Goal: Task Accomplishment & Management: Use online tool/utility

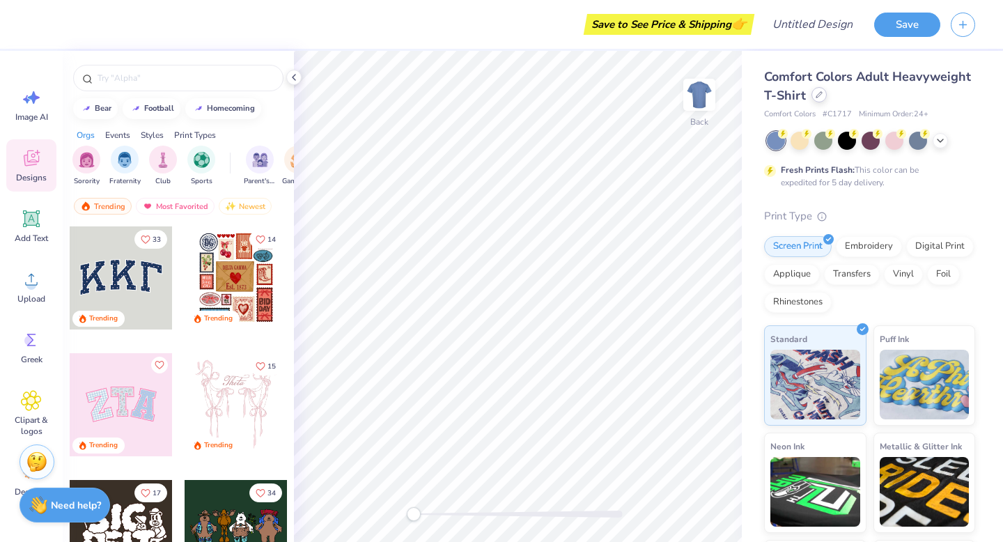
click at [818, 94] on icon at bounding box center [818, 94] width 7 height 7
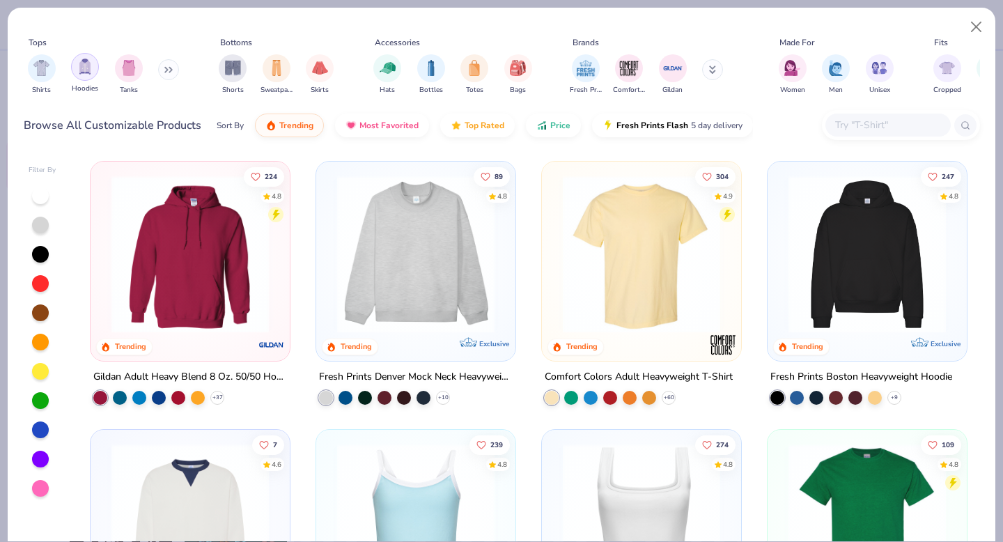
click at [84, 70] on img "filter for Hoodies" at bounding box center [84, 66] width 15 height 16
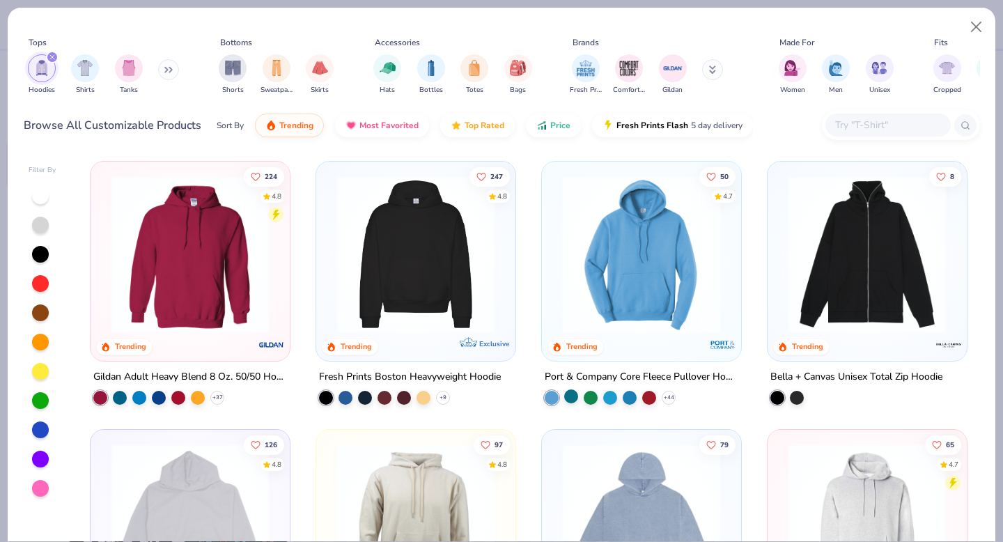
click at [572, 396] on div at bounding box center [571, 396] width 14 height 14
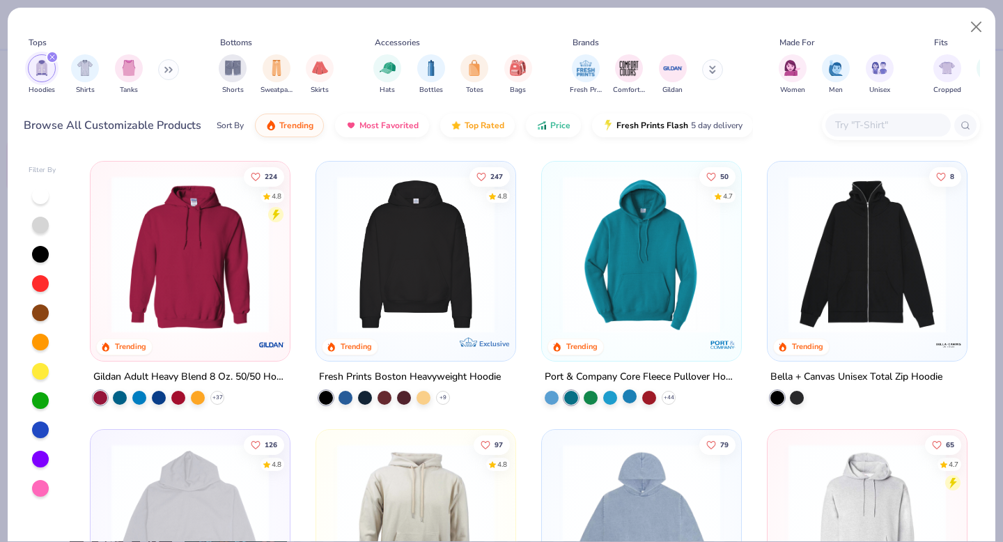
click at [633, 395] on div at bounding box center [629, 396] width 14 height 14
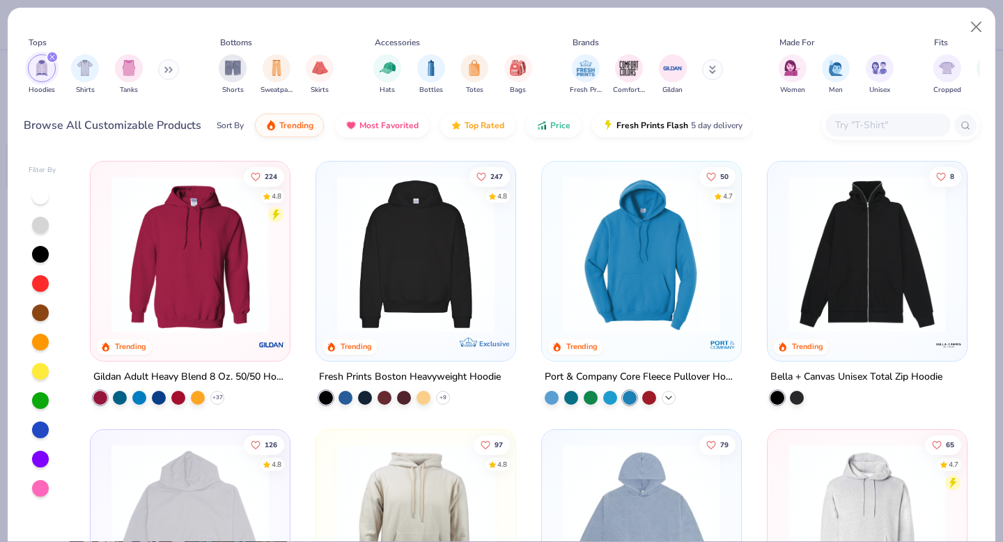
click at [668, 394] on icon at bounding box center [668, 397] width 11 height 11
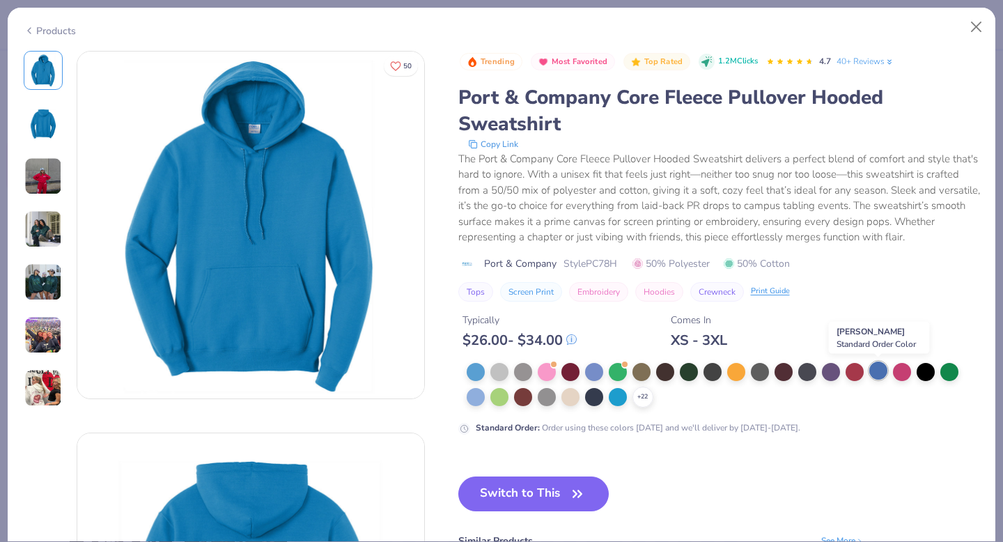
click at [880, 376] on div at bounding box center [878, 370] width 18 height 18
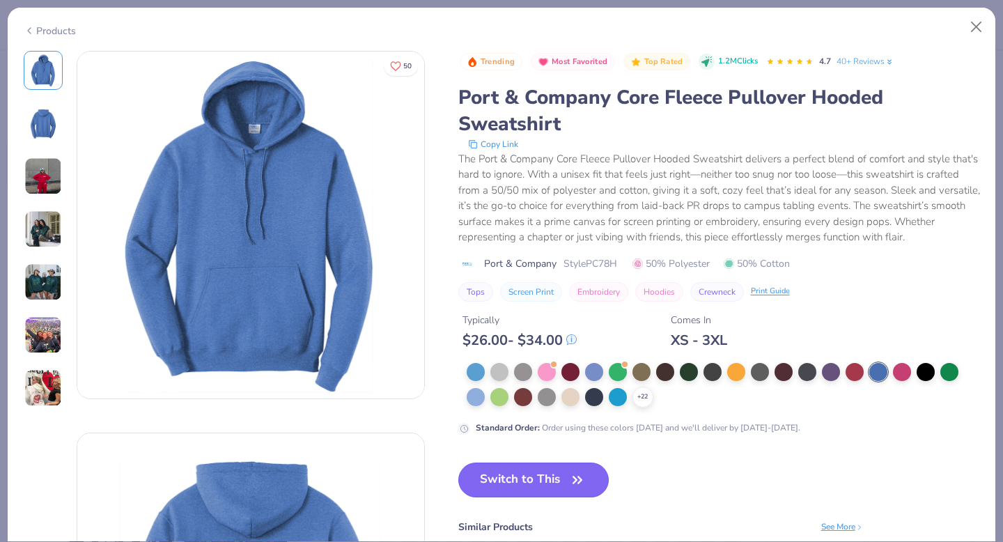
click at [541, 478] on button "Switch to This" at bounding box center [533, 479] width 151 height 35
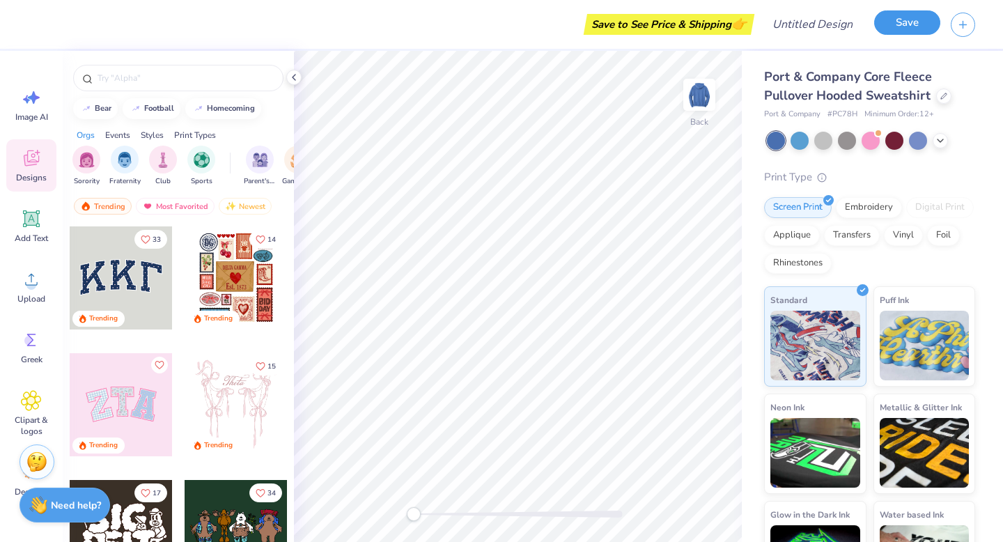
click at [897, 29] on button "Save" at bounding box center [907, 22] width 66 height 24
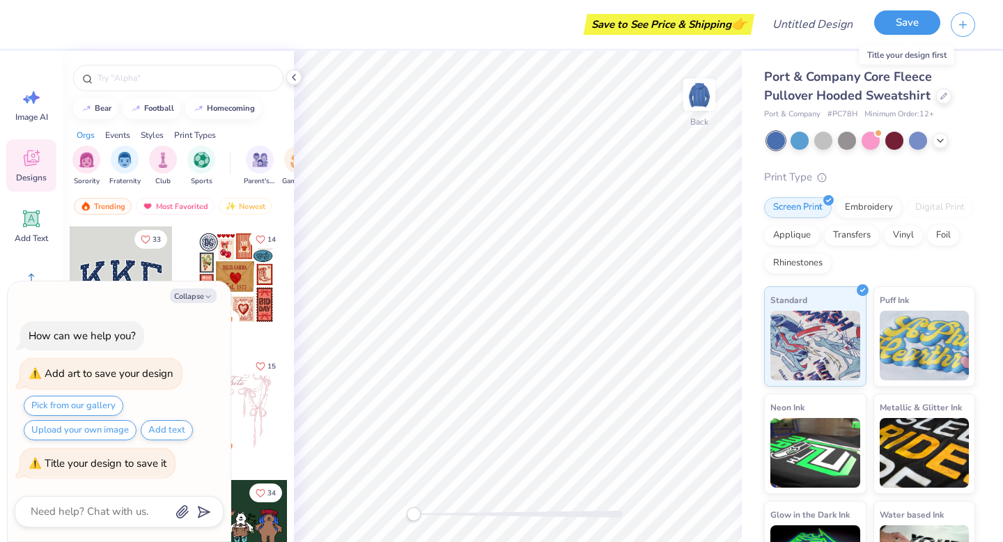
click at [926, 17] on button "Save" at bounding box center [907, 22] width 66 height 24
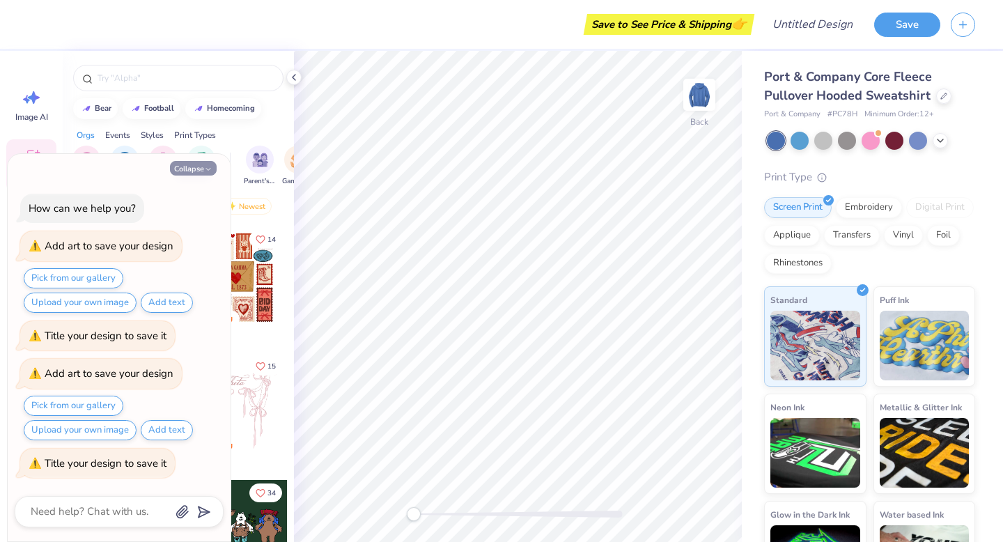
click at [208, 169] on polyline "button" at bounding box center [208, 169] width 4 height 2
type textarea "x"
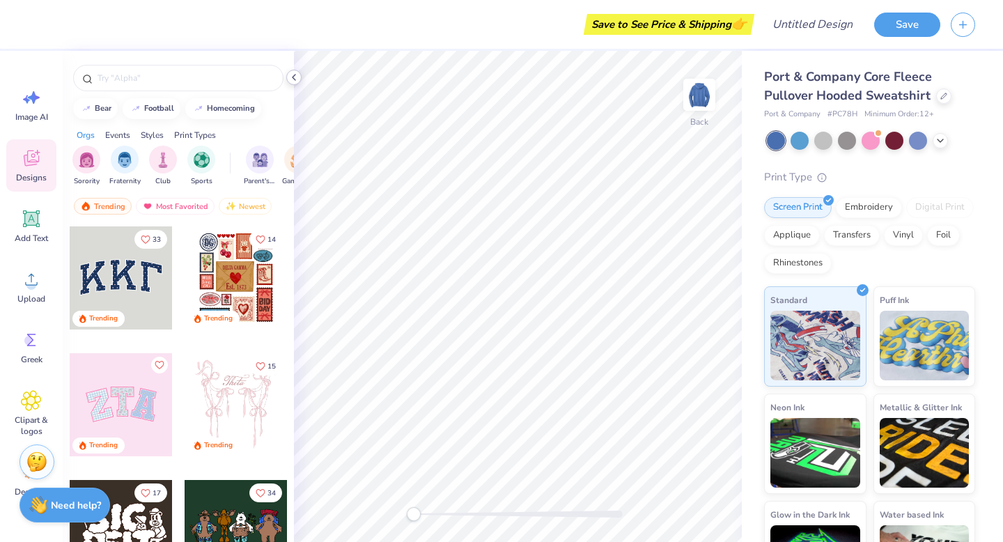
click at [291, 76] on icon at bounding box center [293, 77] width 11 height 11
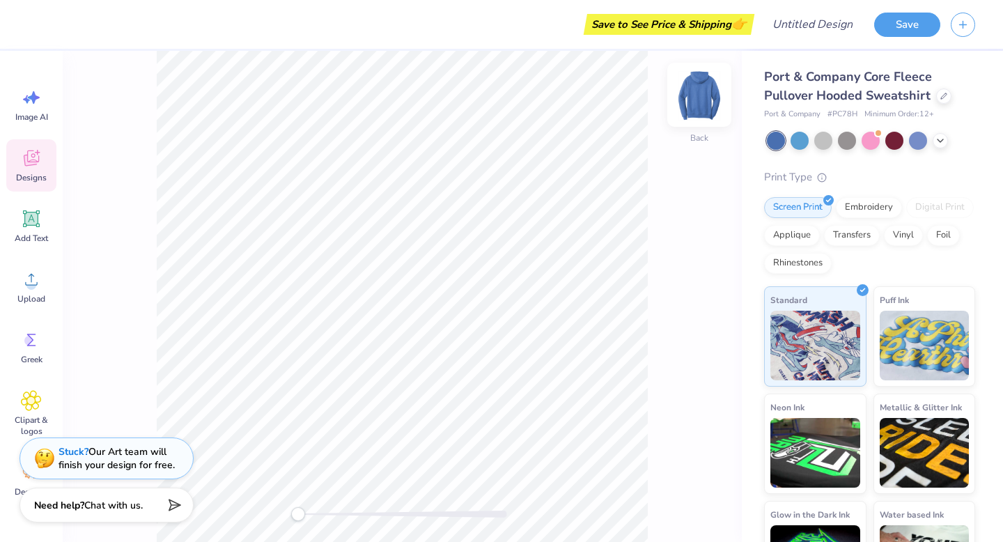
click at [705, 100] on img at bounding box center [699, 95] width 56 height 56
click at [21, 285] on icon at bounding box center [31, 279] width 21 height 21
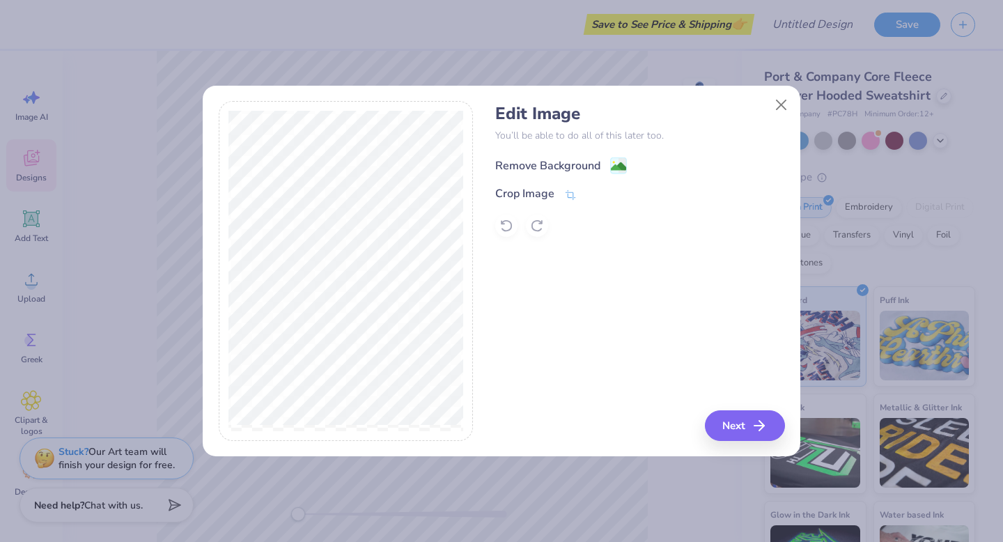
click at [621, 162] on image at bounding box center [618, 166] width 15 height 15
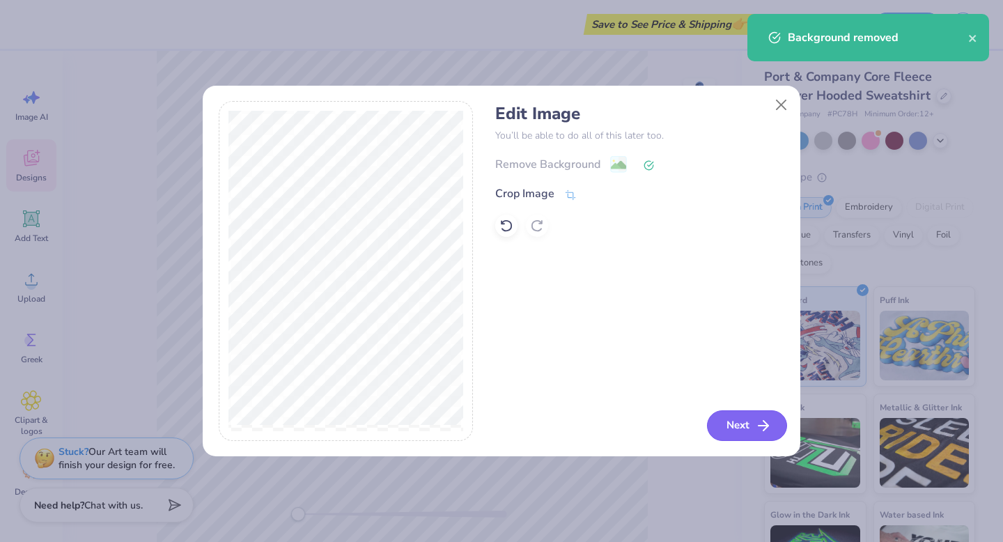
click at [766, 422] on icon "button" at bounding box center [763, 425] width 17 height 17
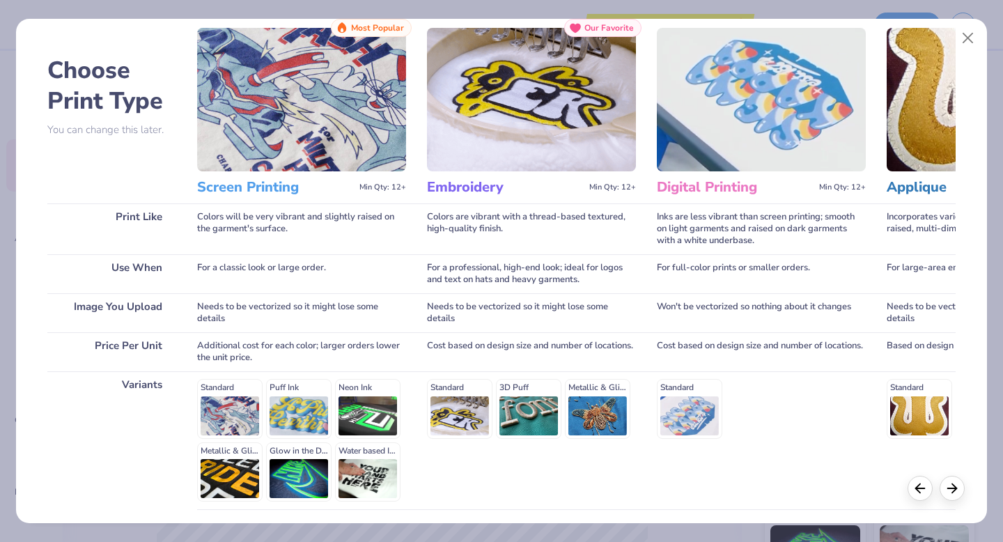
scroll to position [43, 0]
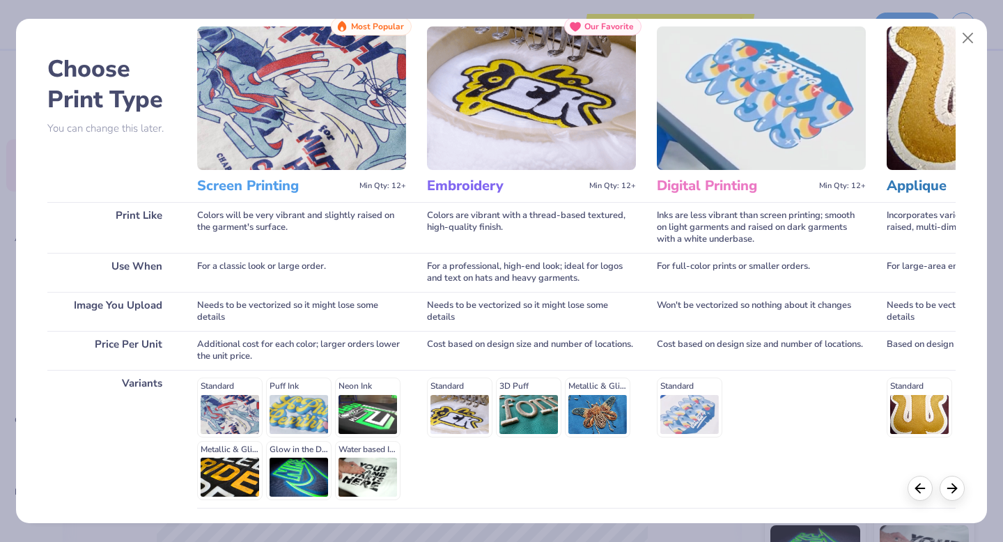
click at [224, 404] on div "Standard Puff Ink Neon Ink Metallic & Glitter Ink Glow in the Dark Ink Water ba…" at bounding box center [301, 438] width 209 height 123
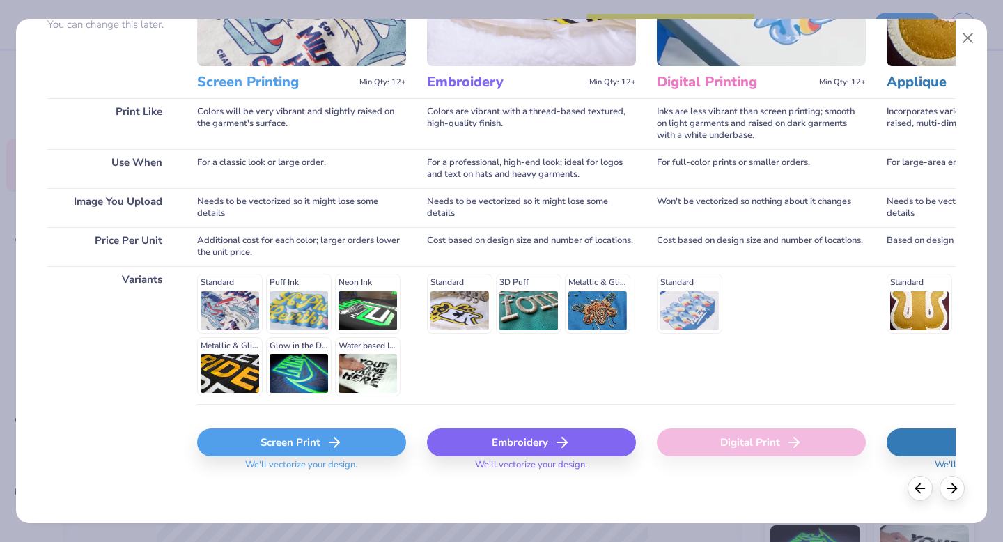
scroll to position [152, 0]
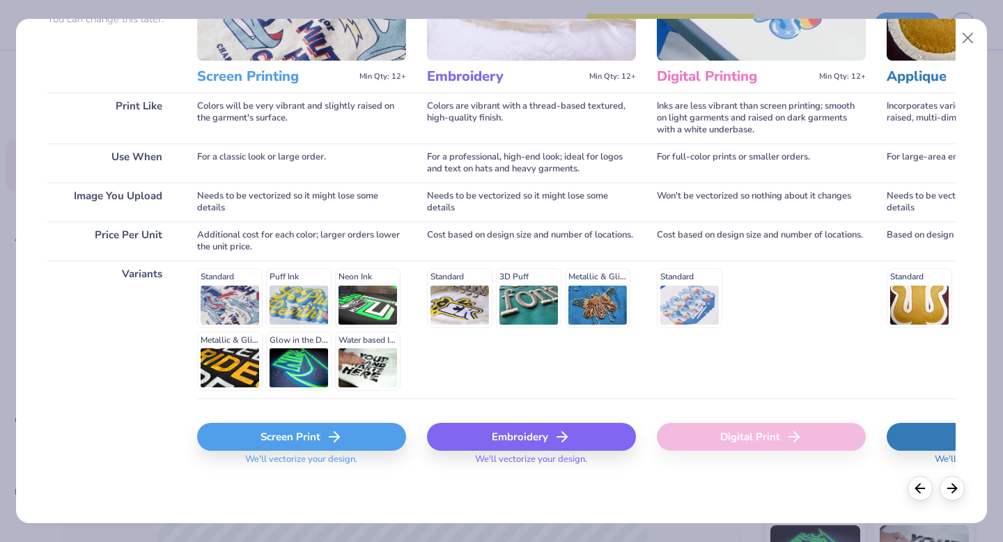
click at [274, 430] on div "Screen Print" at bounding box center [301, 437] width 209 height 28
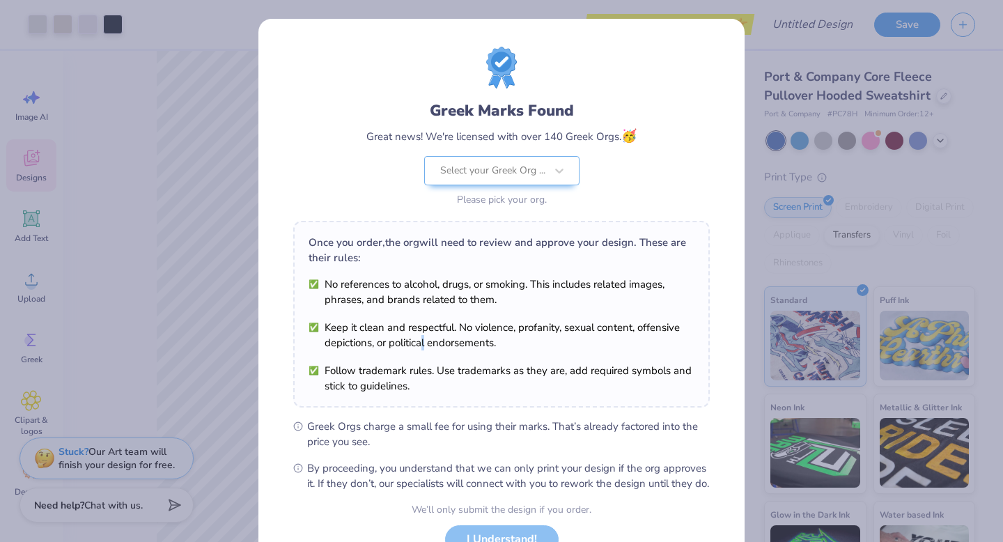
click at [418, 346] on ul "No references to alcohol, drugs, or smoking. This includes related images, phra…" at bounding box center [501, 334] width 386 height 117
click at [770, 221] on div "Greek Marks Found Great news! We're licensed with over 140 Greek Orgs. 🥳 Select…" at bounding box center [501, 271] width 1003 height 542
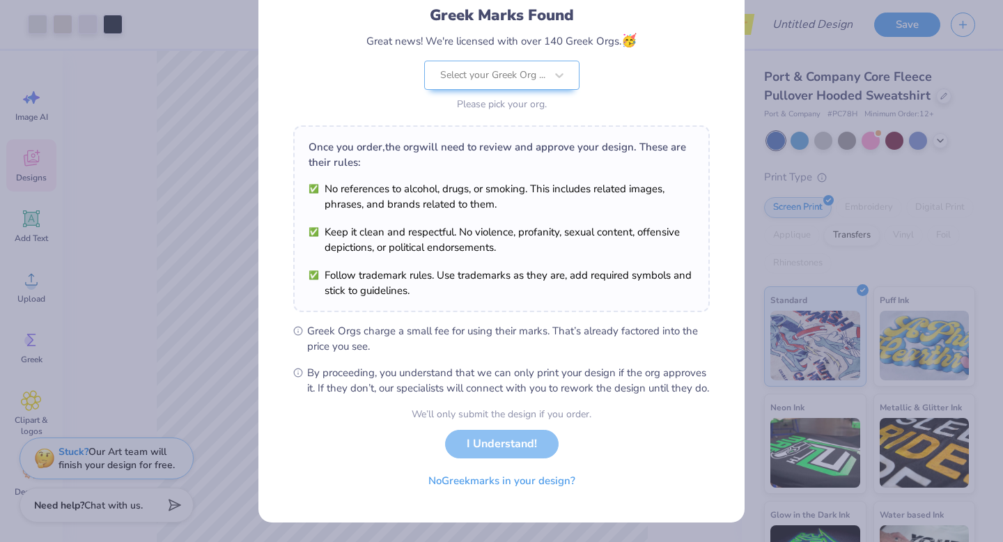
click at [513, 448] on div "We’ll only submit the design if you order. I Understand! No Greek marks in your…" at bounding box center [501, 451] width 180 height 88
click at [519, 440] on div "We’ll only submit the design if you order. I Understand! No Greek marks in your…" at bounding box center [501, 451] width 180 height 88
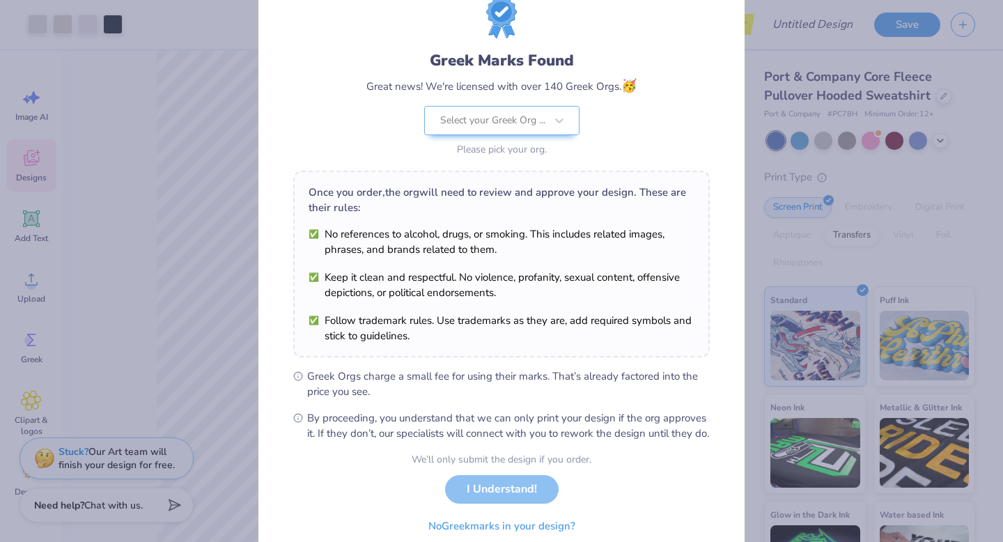
scroll to position [49, 0]
click at [519, 114] on div "Greek Marks Found Great news! We're licensed with over 140 Greek Orgs. 🥳 Use Up…" at bounding box center [501, 105] width 270 height 110
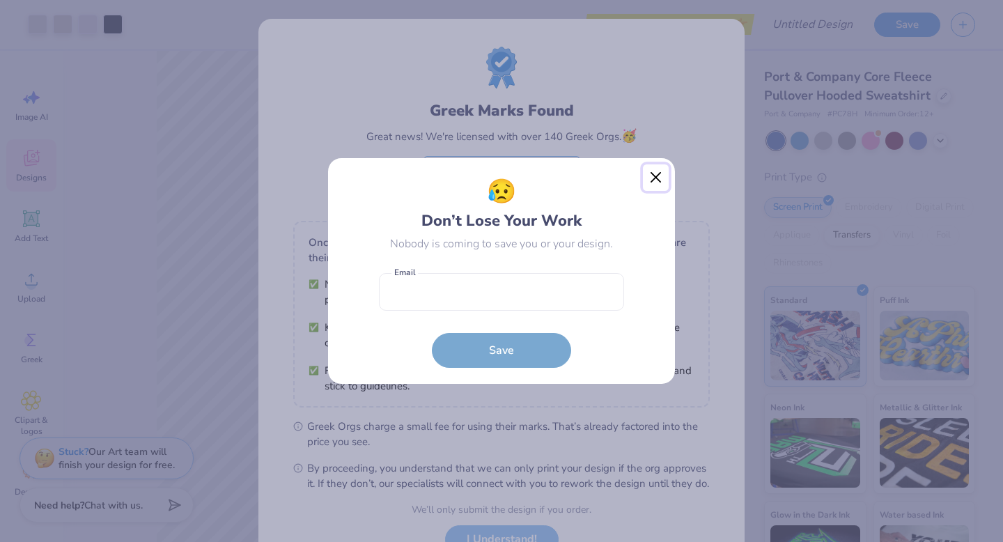
click at [659, 166] on button "Close" at bounding box center [656, 177] width 26 height 26
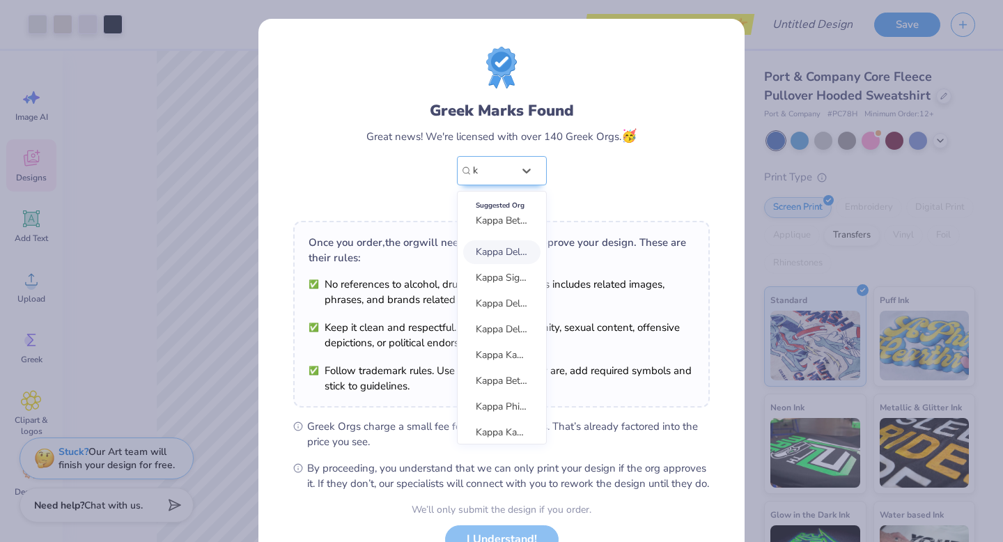
type input "k"
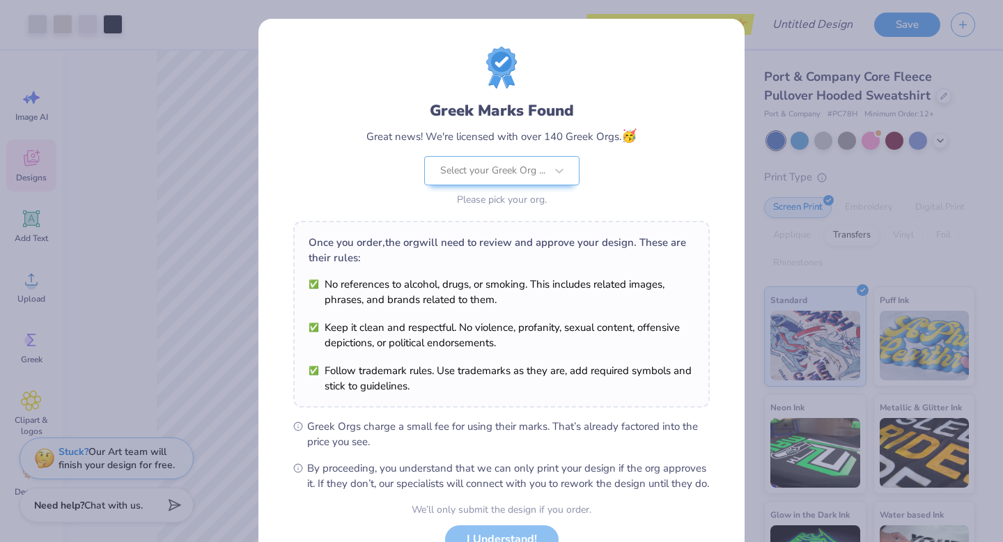
click at [623, 194] on div "Greek Marks Found Great news! We're licensed with over 140 Greek Orgs. 🥳 Select…" at bounding box center [501, 155] width 270 height 110
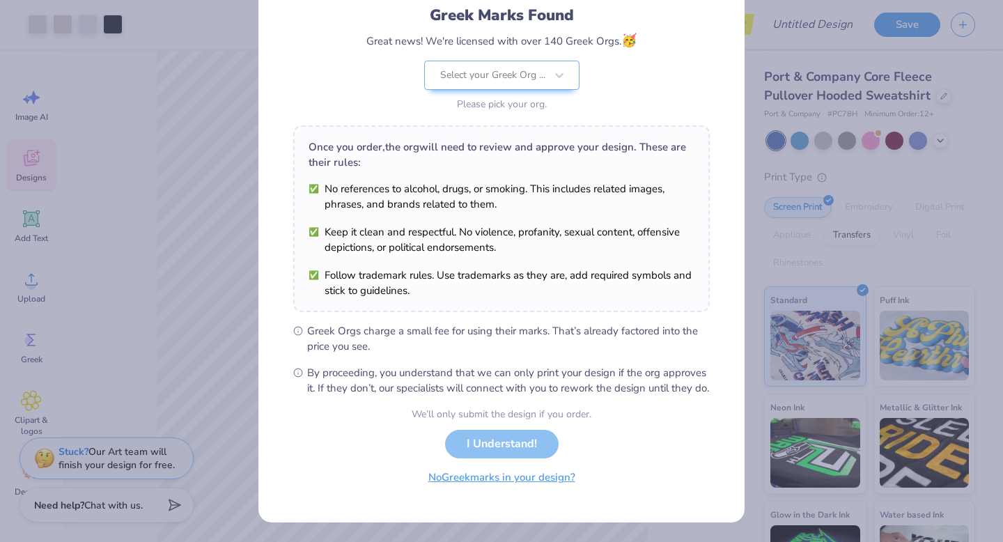
click at [479, 480] on button "No Greek marks in your design?" at bounding box center [501, 477] width 171 height 29
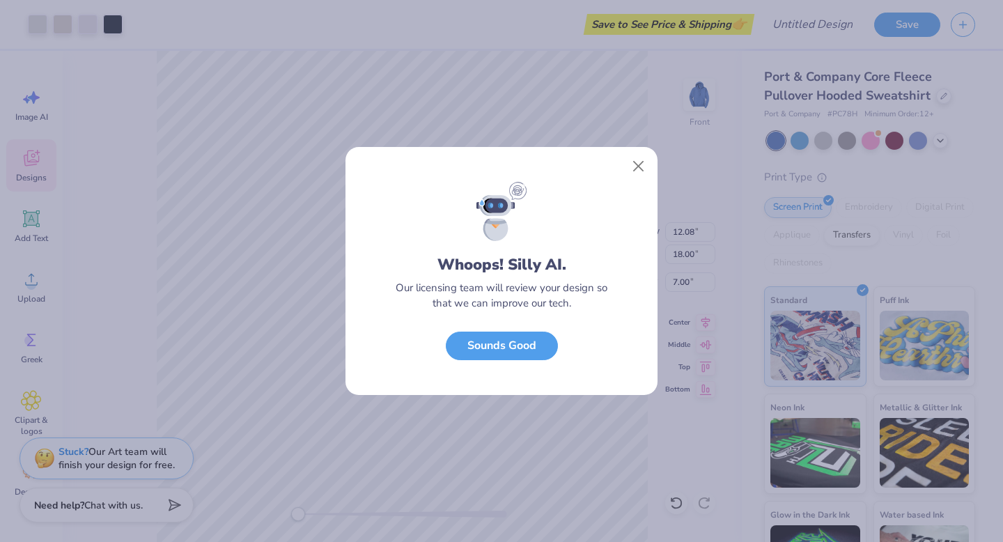
scroll to position [0, 0]
click at [634, 160] on button "Close" at bounding box center [638, 166] width 26 height 26
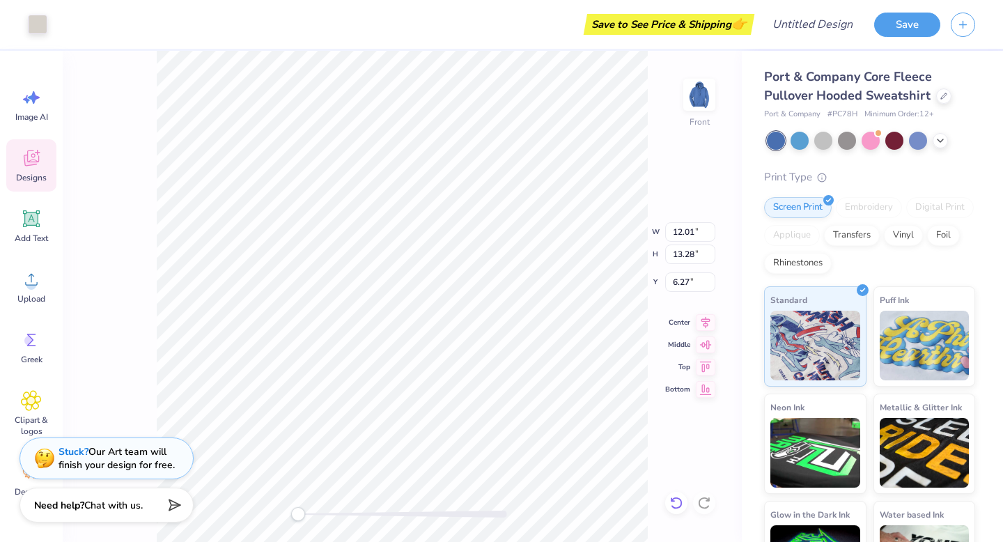
click at [681, 505] on icon at bounding box center [676, 503] width 14 height 14
click at [679, 501] on icon at bounding box center [676, 503] width 14 height 14
type input "6.73"
type input "2.01"
type input "20.53"
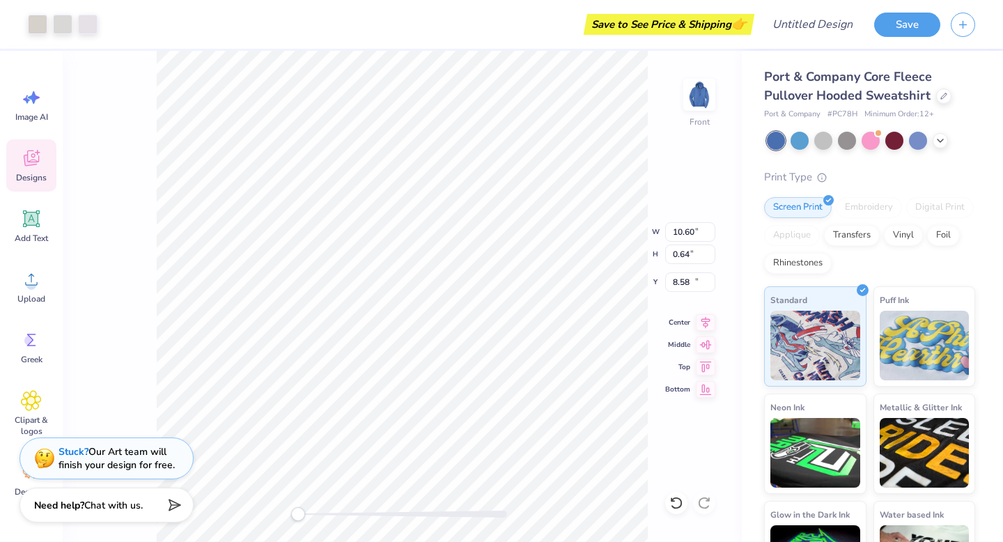
type input "12.26"
type input "5.55"
type input "9.47"
type input "6.83"
type input "8.62"
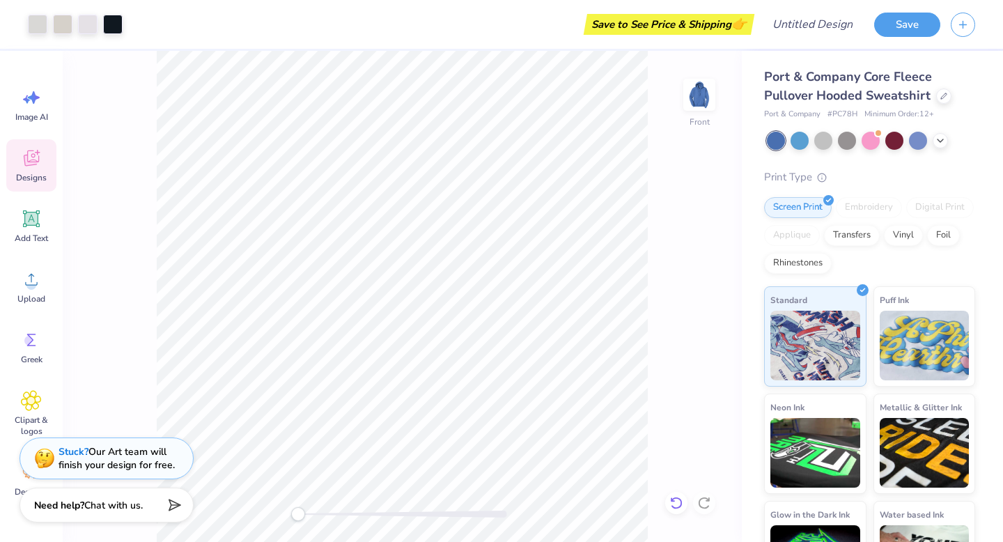
click at [679, 511] on div at bounding box center [676, 503] width 22 height 22
click at [656, 503] on div "Front" at bounding box center [402, 296] width 679 height 491
type input "6.33"
type input "6.27"
click at [677, 510] on div at bounding box center [676, 503] width 22 height 22
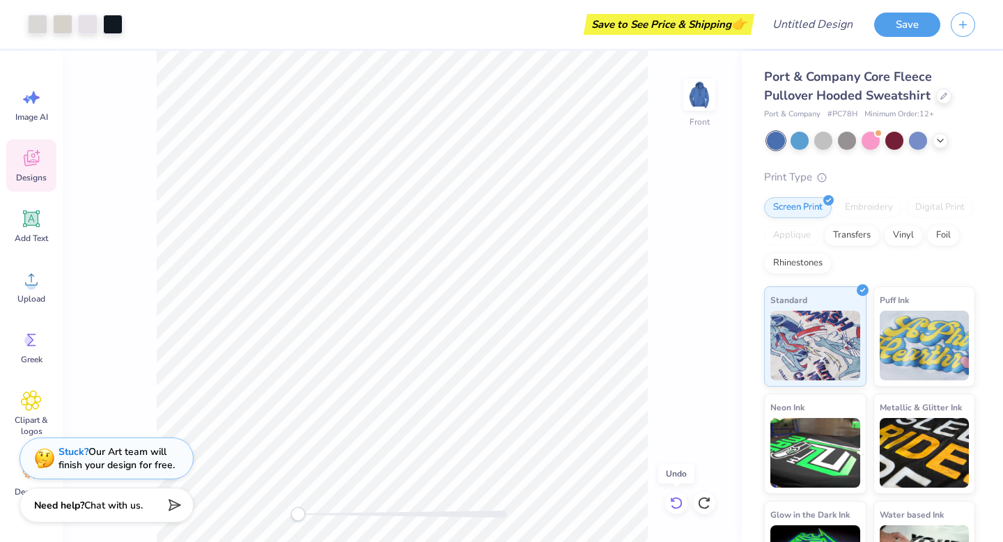
click at [677, 510] on div at bounding box center [676, 503] width 22 height 22
type input "7.71"
click at [700, 91] on img at bounding box center [699, 95] width 56 height 56
click at [696, 97] on img at bounding box center [699, 95] width 56 height 56
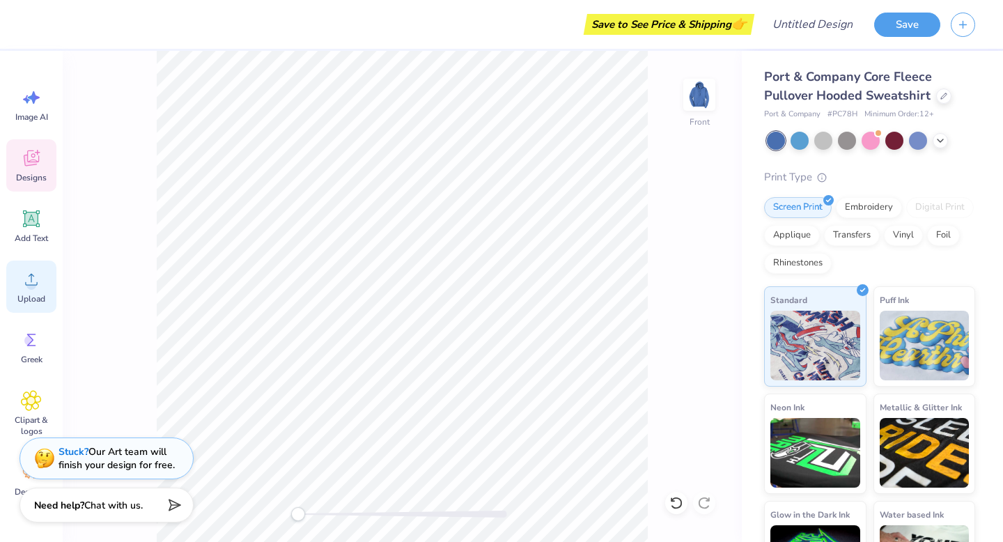
click at [24, 301] on span "Upload" at bounding box center [31, 298] width 28 height 11
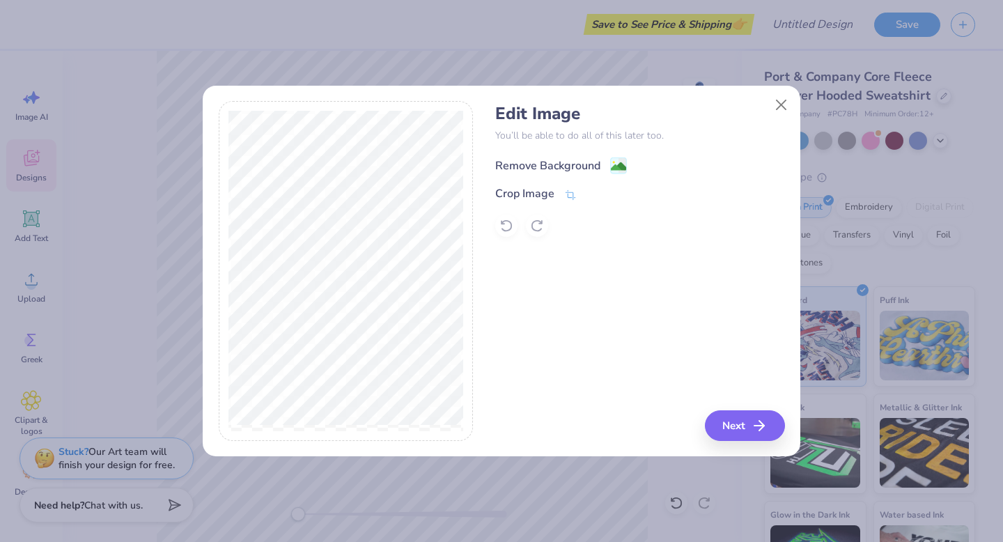
click at [620, 164] on image at bounding box center [618, 166] width 15 height 15
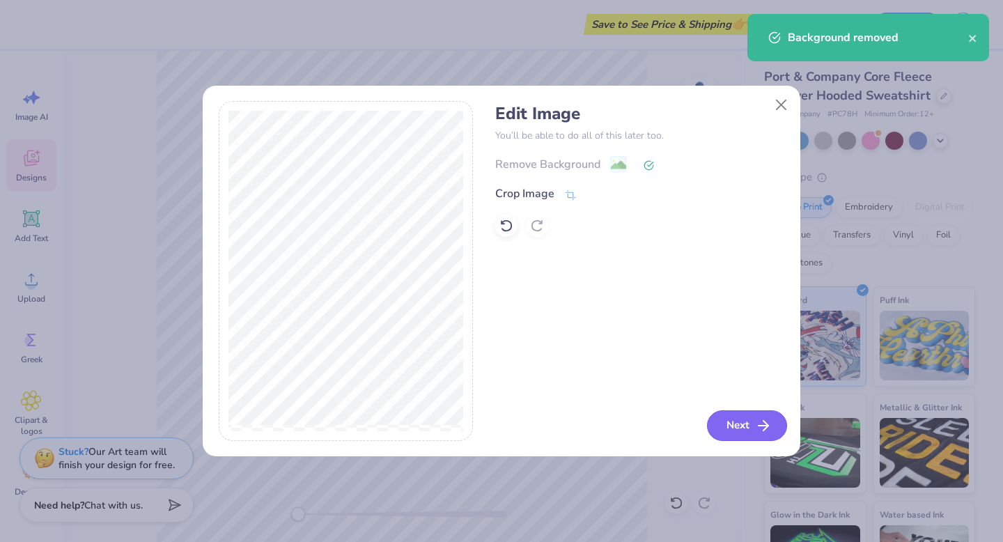
click at [734, 422] on button "Next" at bounding box center [747, 425] width 80 height 31
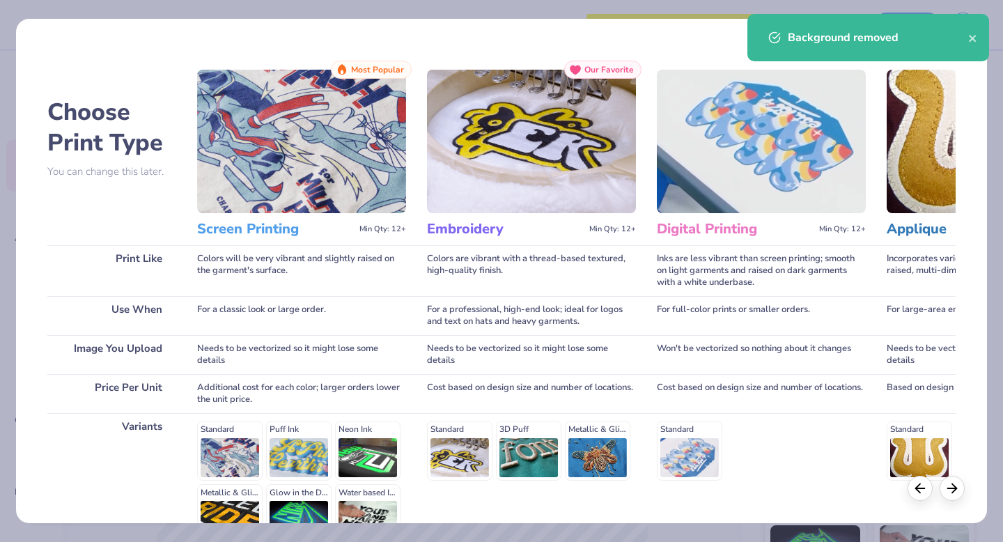
scroll to position [152, 0]
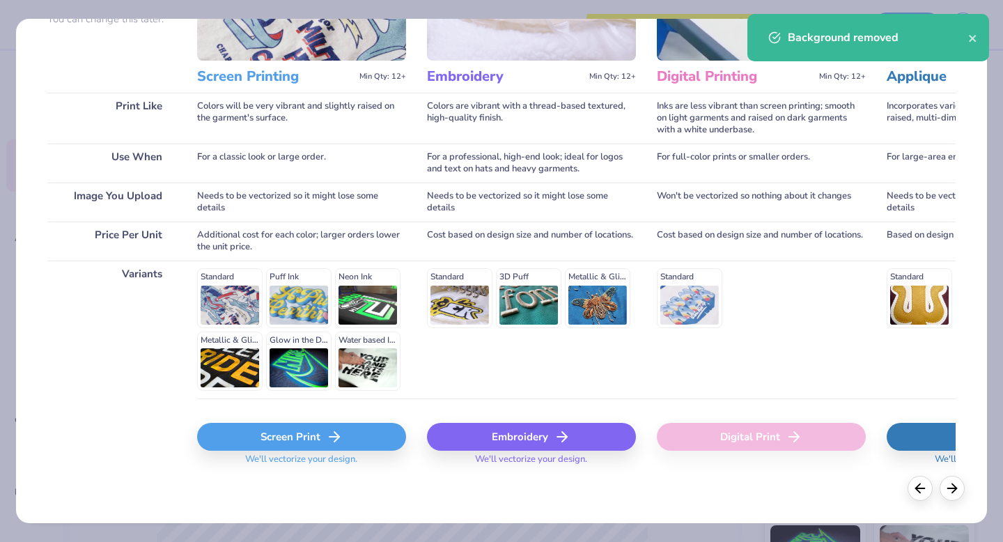
click at [299, 445] on div "Screen Print" at bounding box center [301, 437] width 209 height 28
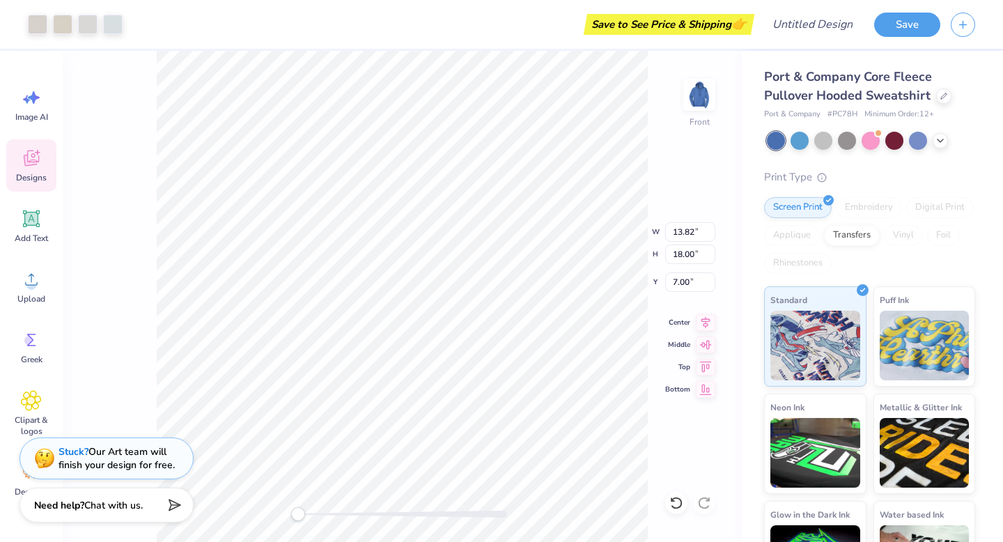
type input "11.91"
type input "15.50"
type input "6.71"
type input "11.15"
type input "14.51"
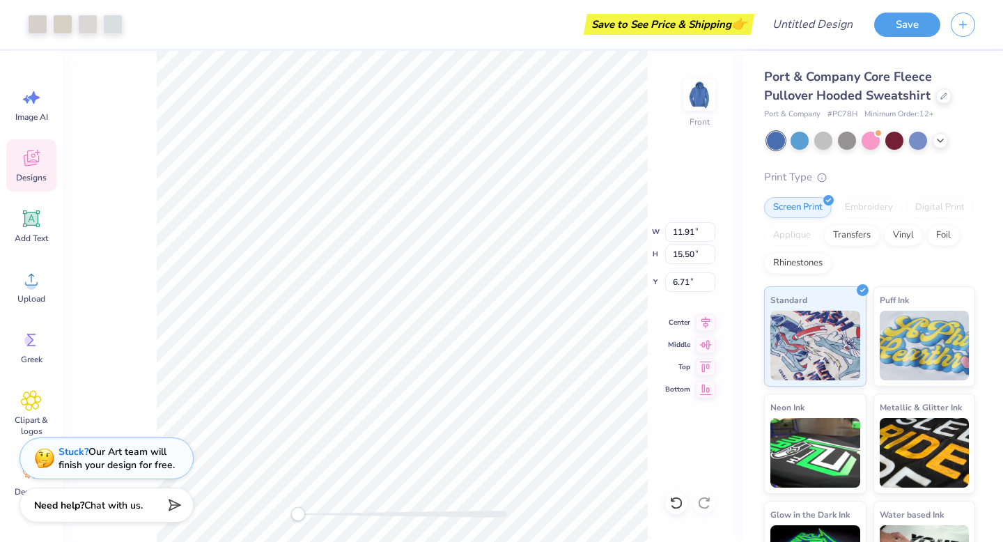
type input "7.70"
click at [607, 219] on div "Front W 11.15 11.15 " H 14.51 14.51 " Y 7.70 7.70 " Center Middle Top Bottom" at bounding box center [402, 296] width 679 height 491
click at [611, 244] on div "Front W 11.15 11.15 " H 14.51 14.51 " Y 7.92 7.92 " Center Middle Top Bottom" at bounding box center [402, 296] width 679 height 491
click at [695, 98] on img at bounding box center [699, 95] width 56 height 56
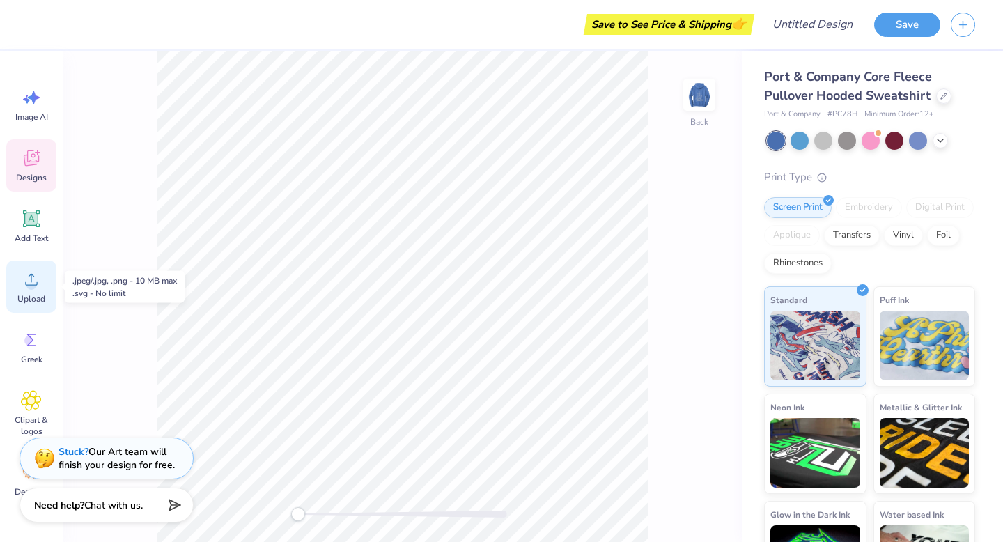
click at [31, 295] on span "Upload" at bounding box center [31, 298] width 28 height 11
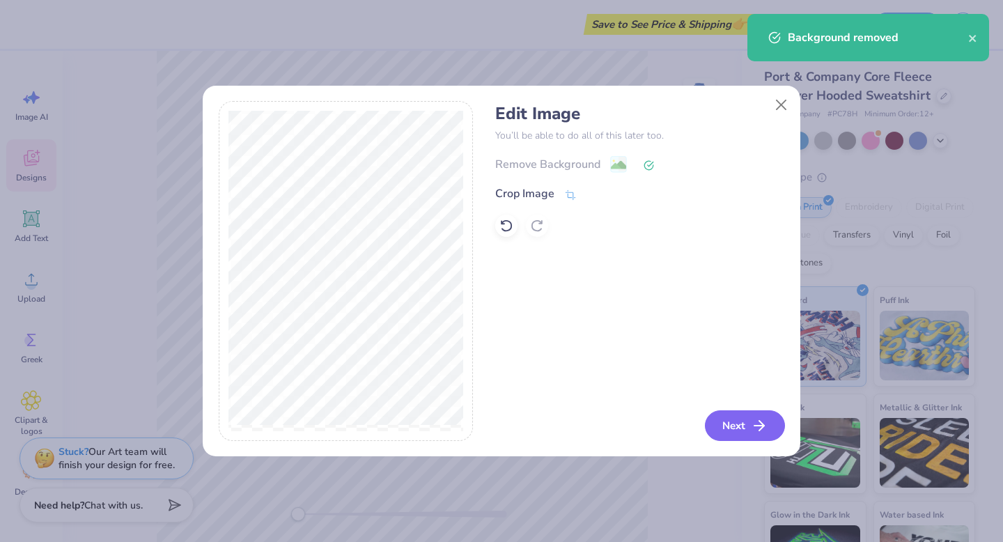
click at [748, 427] on button "Next" at bounding box center [745, 425] width 80 height 31
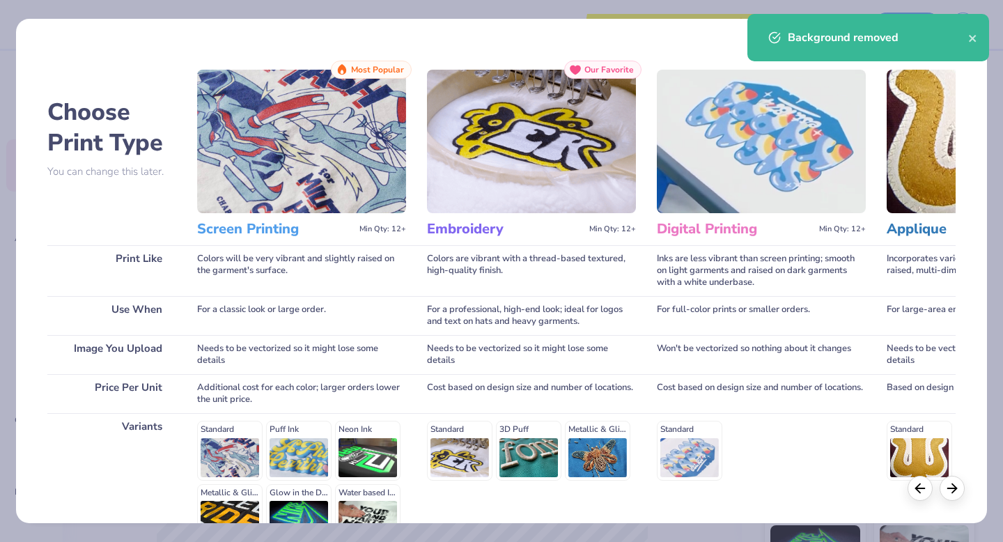
scroll to position [152, 0]
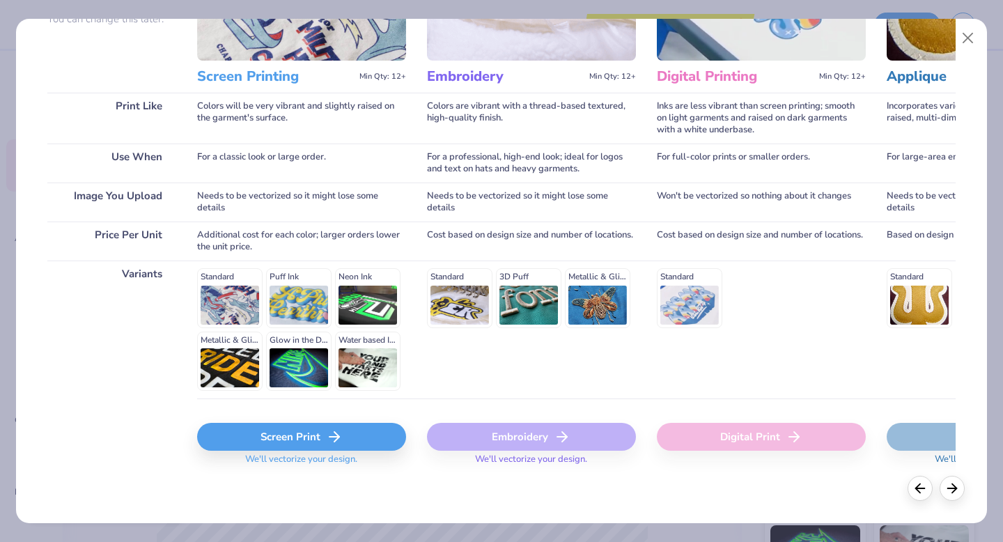
click at [566, 438] on icon at bounding box center [561, 436] width 17 height 17
click at [563, 437] on icon at bounding box center [561, 436] width 17 height 17
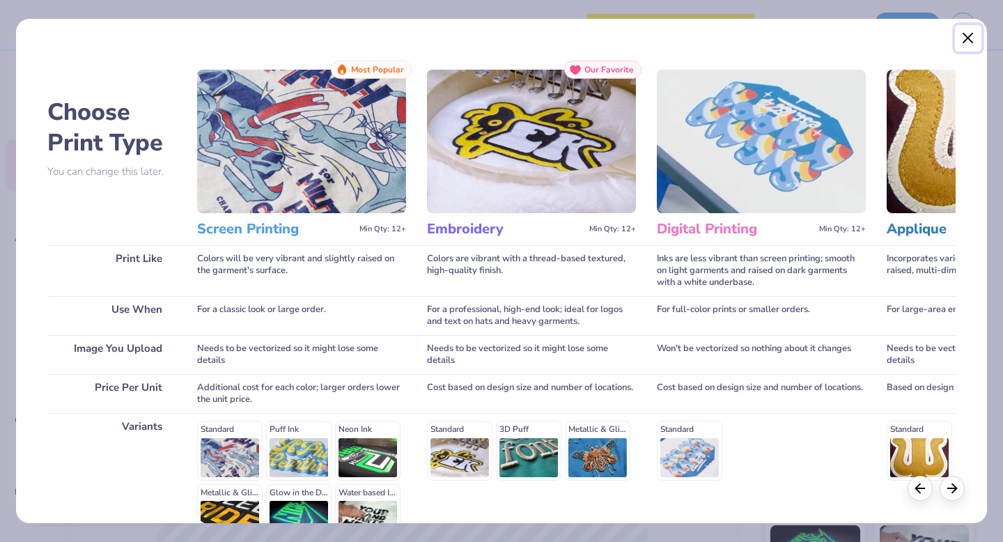
click at [972, 32] on button "Close" at bounding box center [967, 38] width 26 height 26
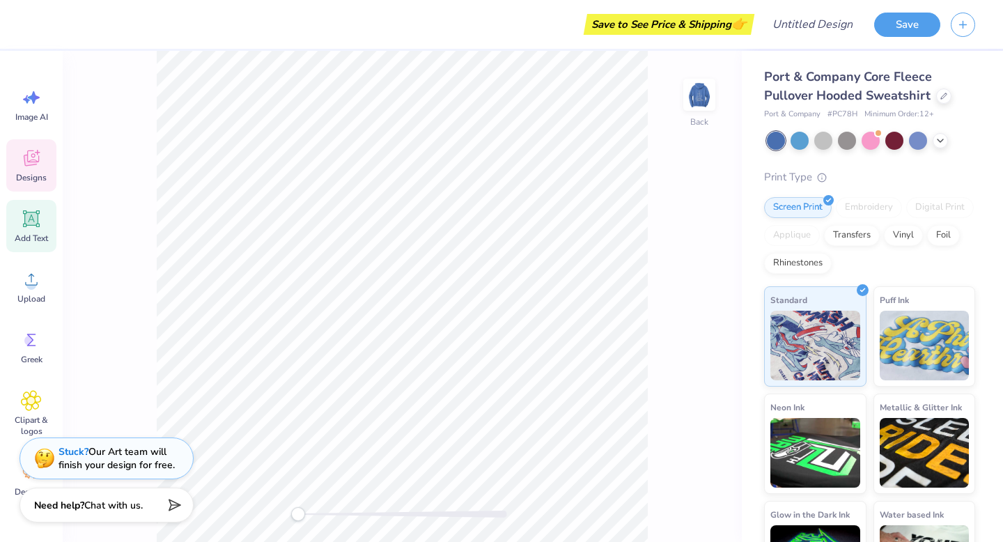
click at [27, 235] on span "Add Text" at bounding box center [31, 238] width 33 height 11
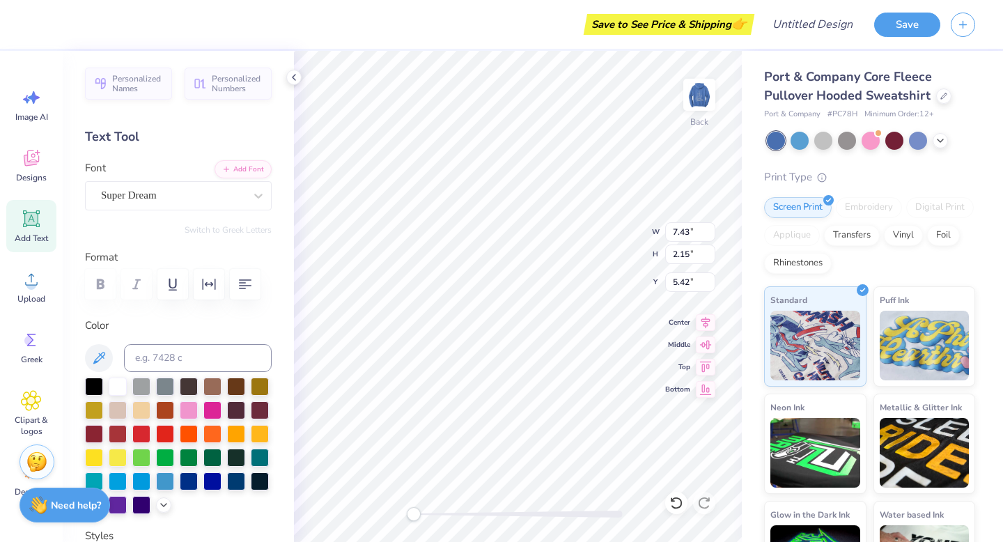
type input "5.80"
type input "1.68"
type input "4.08"
click at [35, 293] on span "Upload" at bounding box center [31, 298] width 28 height 11
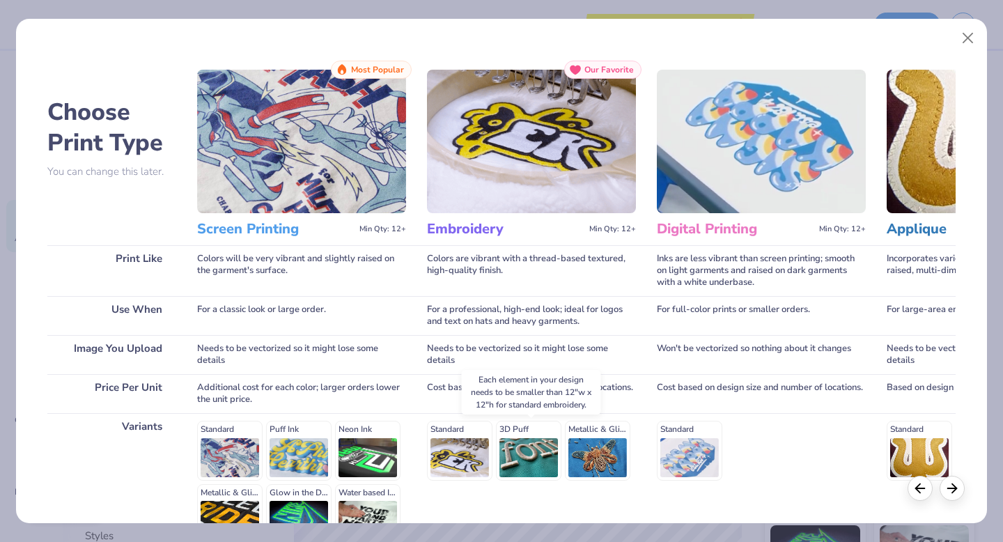
scroll to position [152, 0]
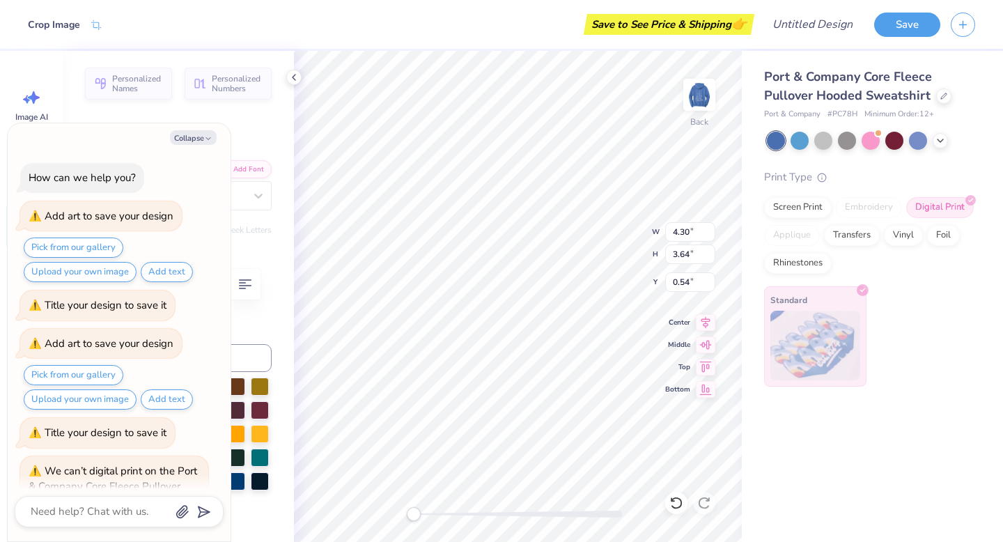
scroll to position [652, 0]
